Goal: Transaction & Acquisition: Purchase product/service

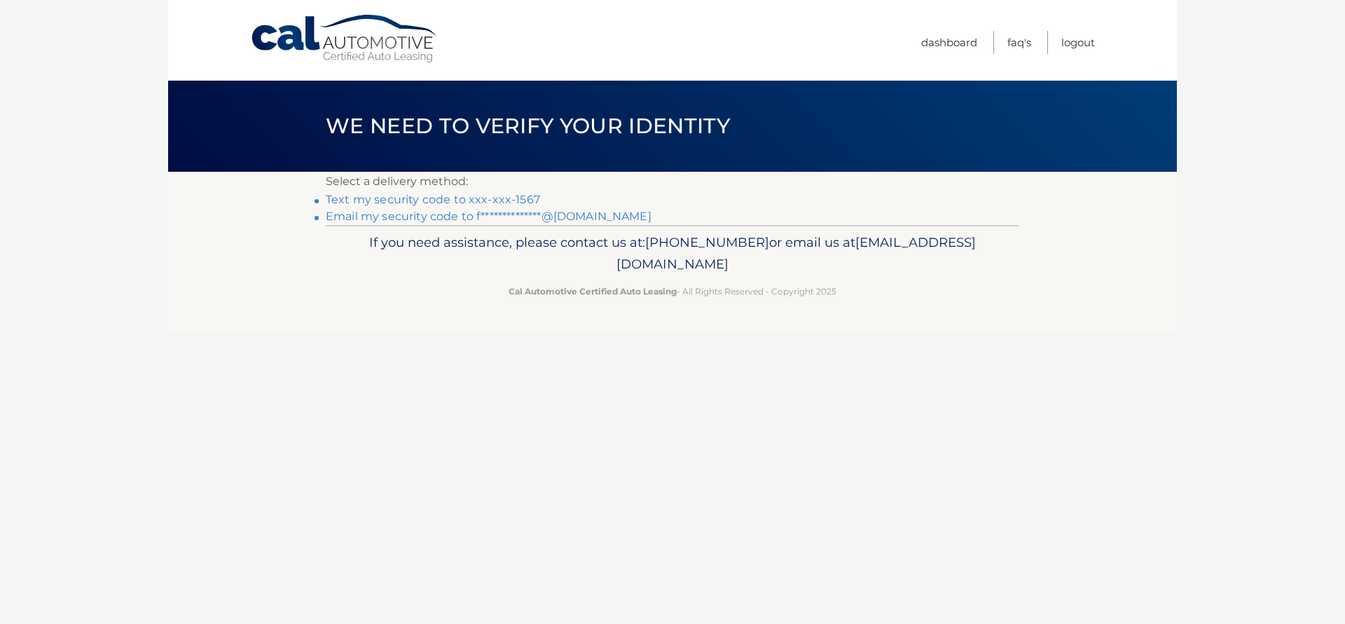
click at [404, 204] on link "Text my security code to xxx-xxx-1567" at bounding box center [433, 199] width 214 height 13
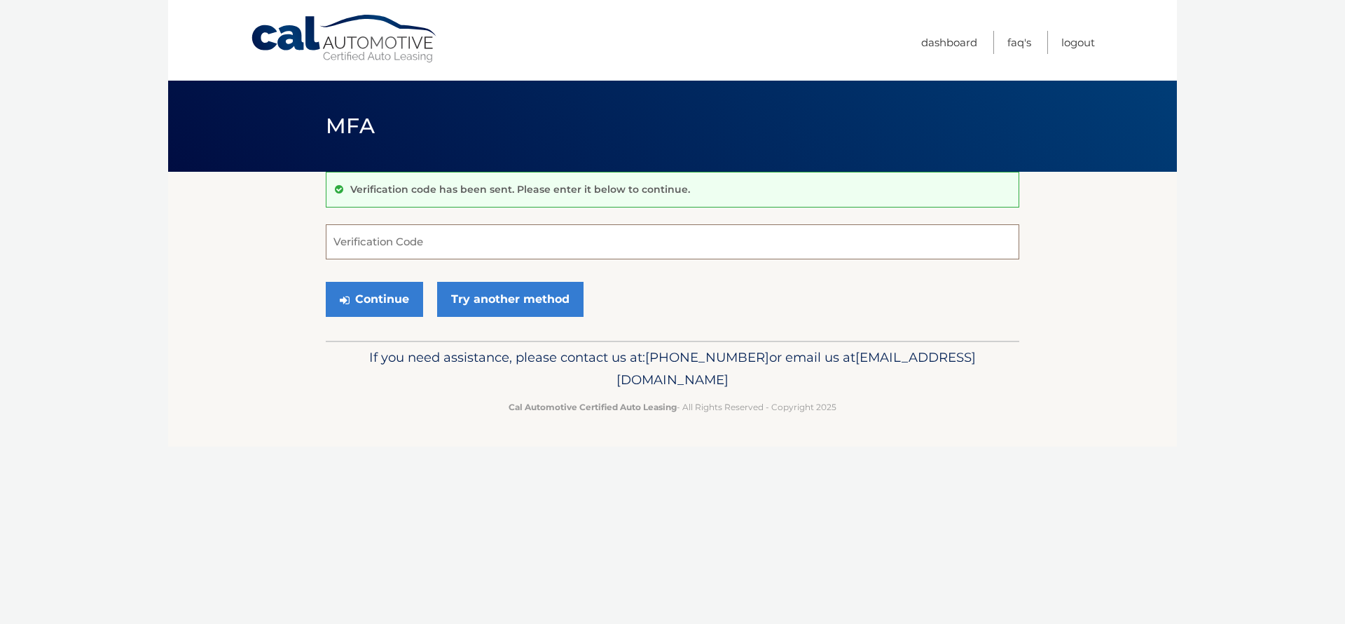
click at [403, 254] on input "Verification Code" at bounding box center [673, 241] width 694 height 35
type input "724753"
click at [373, 302] on button "Continue" at bounding box center [374, 299] width 97 height 35
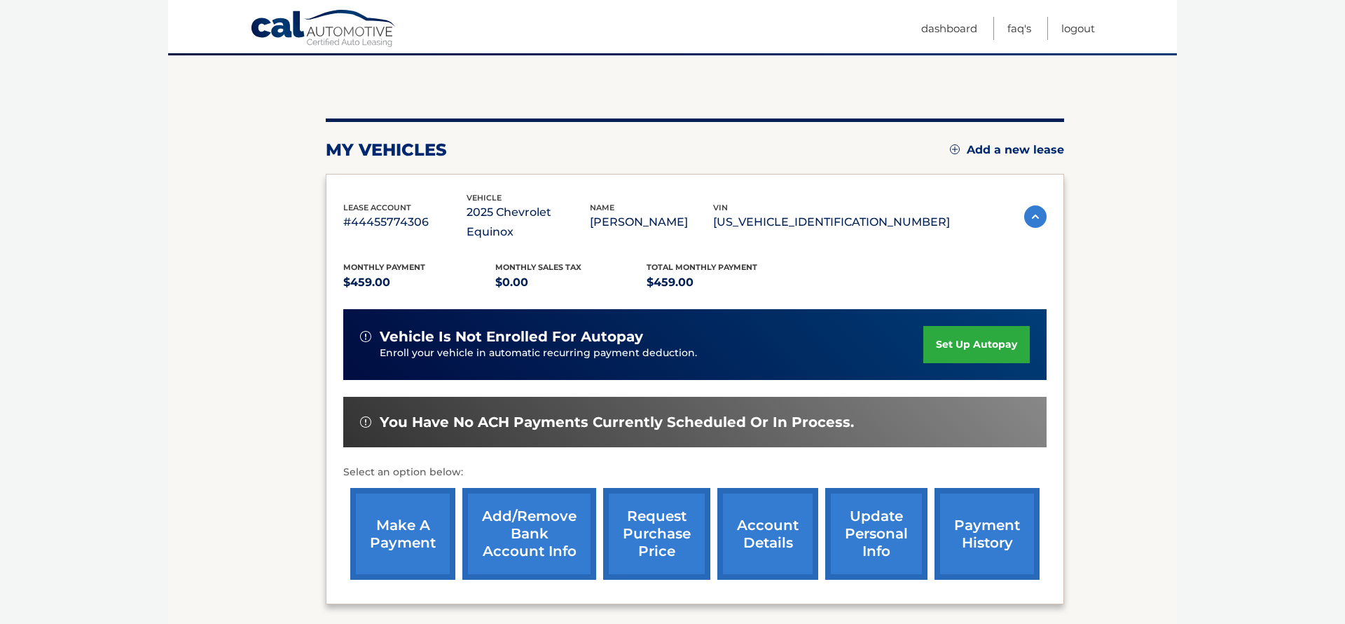
scroll to position [120, 0]
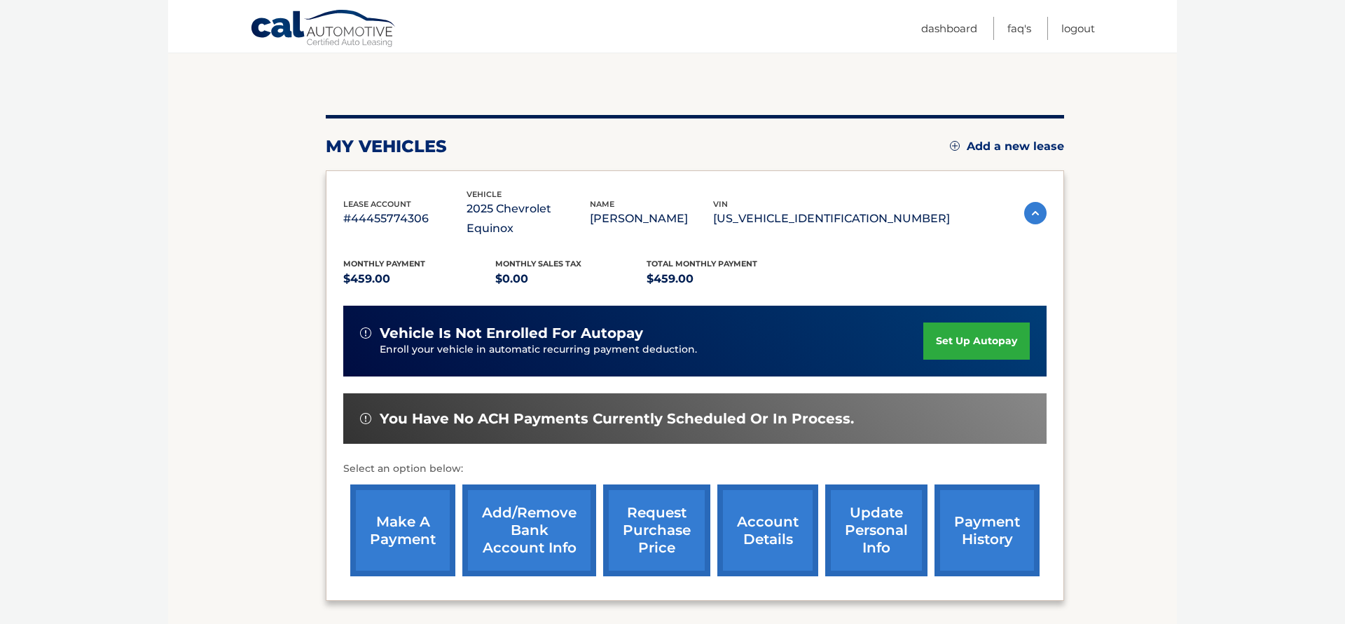
click at [411, 518] on link "make a payment" at bounding box center [402, 530] width 105 height 92
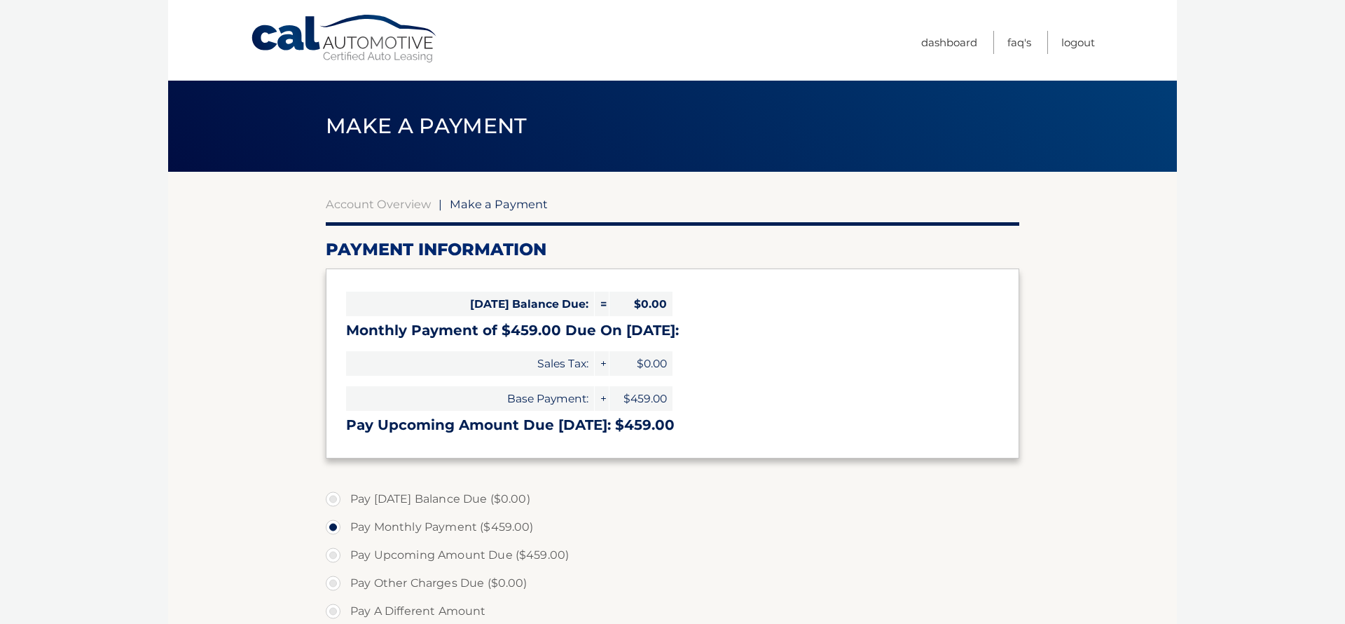
select select "MDA4YmJjZmYtYjNhNi00YWY2LTg3NWQtMmU4NzdkYzdkYjVj"
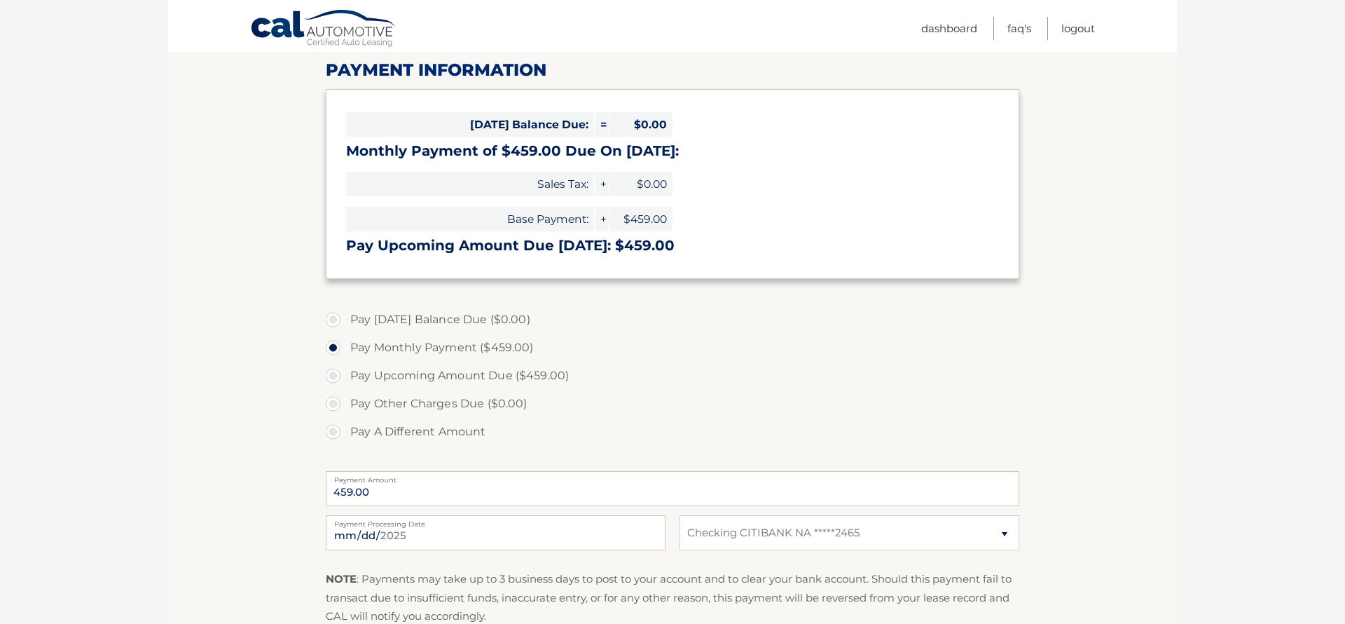
scroll to position [187, 0]
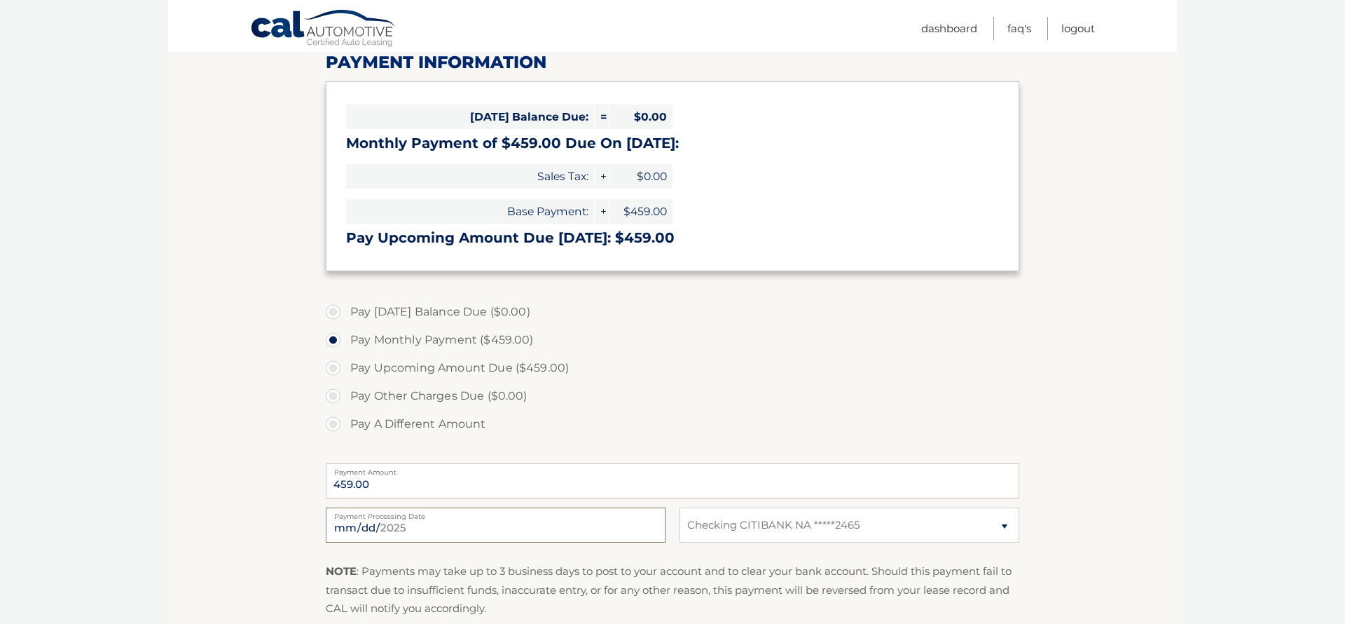
click at [396, 530] on input "[DATE]" at bounding box center [496, 524] width 340 height 35
type input "[DATE]"
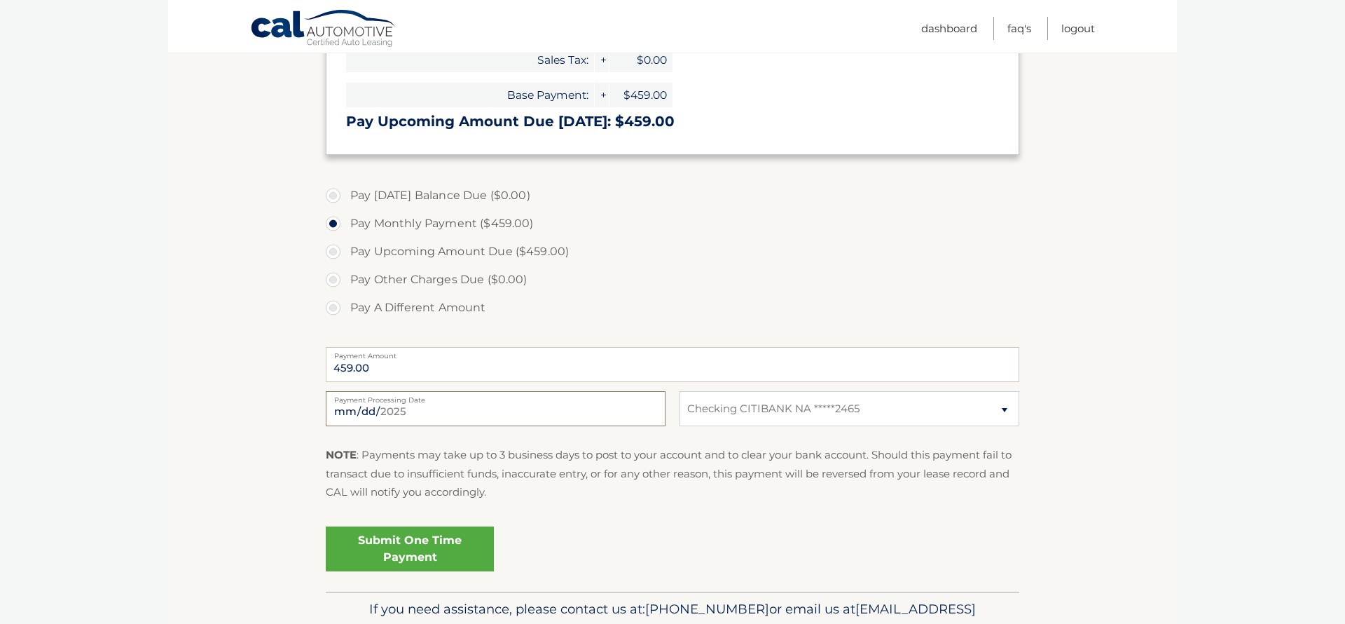
scroll to position [305, 0]
click at [435, 552] on link "Submit One Time Payment" at bounding box center [410, 547] width 168 height 45
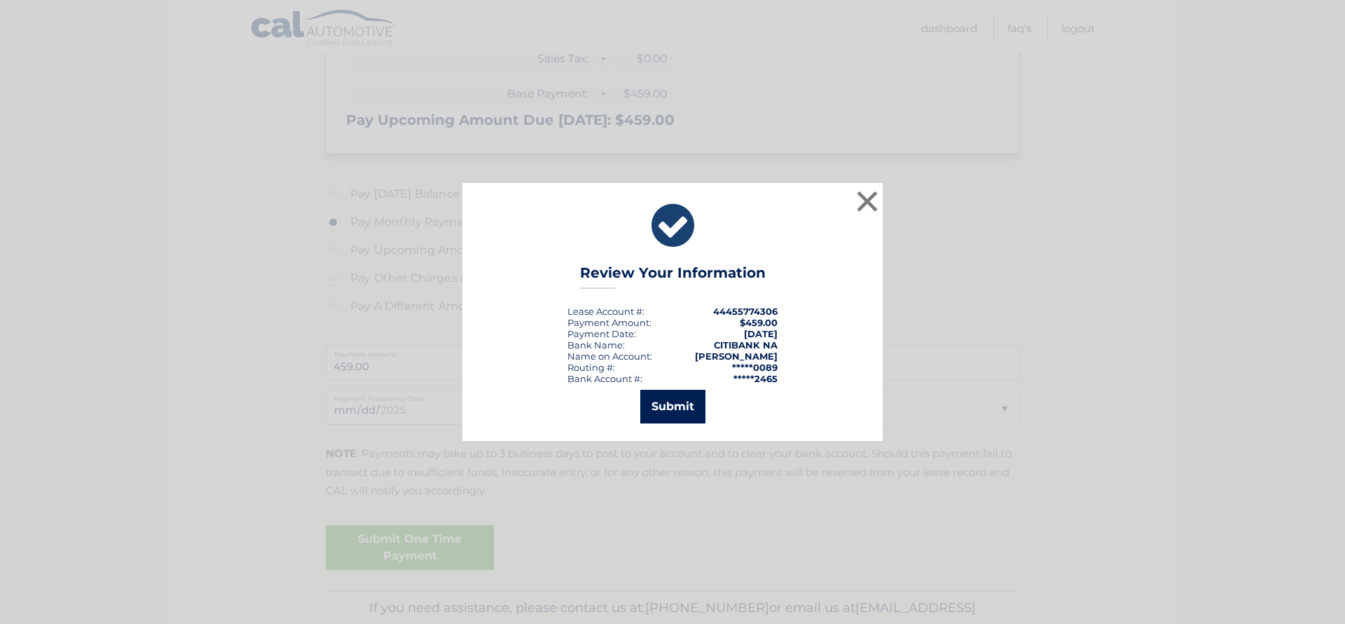
click at [698, 416] on button "Submit" at bounding box center [672, 407] width 65 height 34
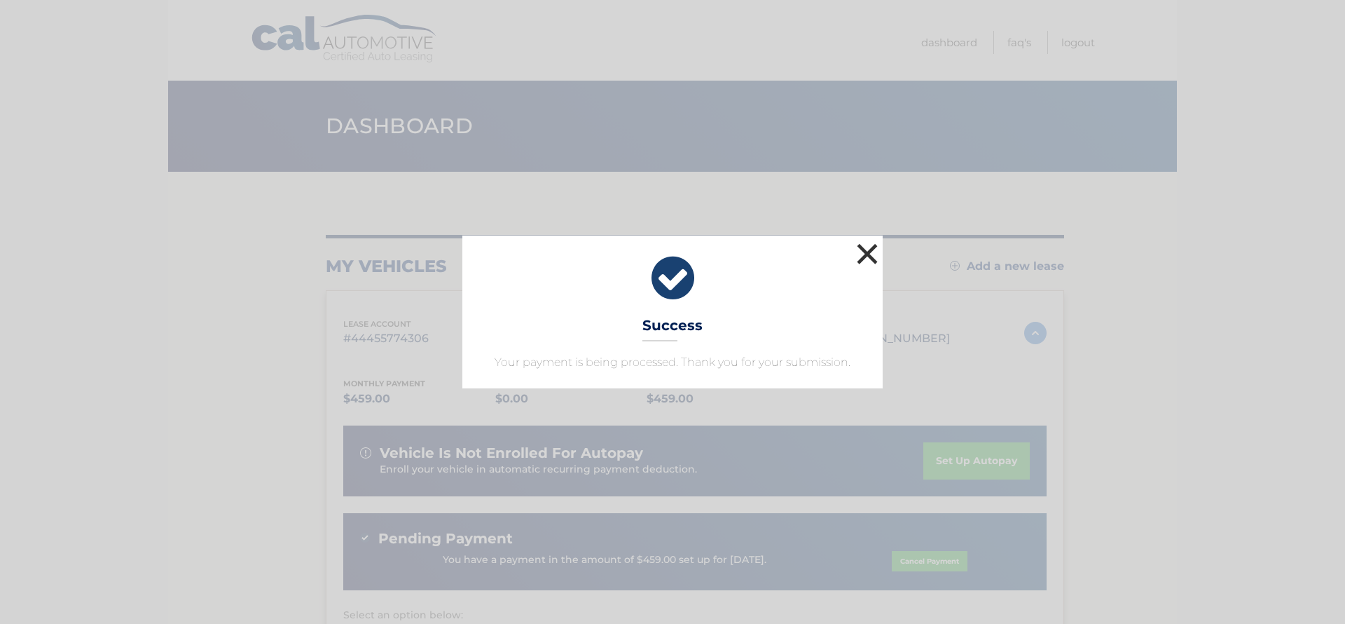
click at [865, 254] on button "×" at bounding box center [867, 254] width 28 height 28
